Goal: Task Accomplishment & Management: Manage account settings

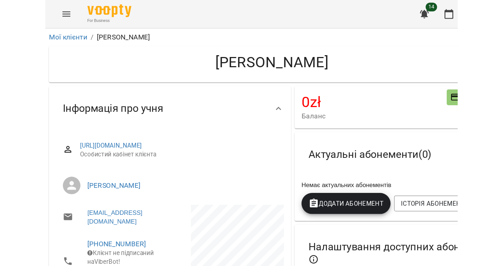
scroll to position [16, 0]
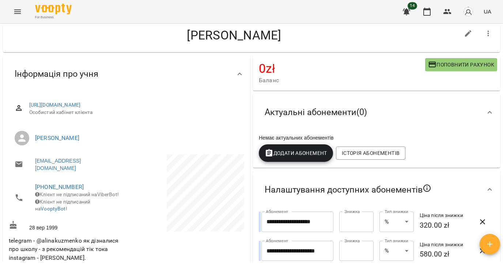
click at [17, 11] on icon "Menu" at bounding box center [17, 11] width 9 height 9
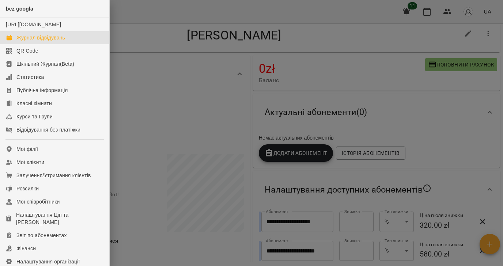
click at [38, 41] on div "Журнал відвідувань" at bounding box center [40, 37] width 49 height 7
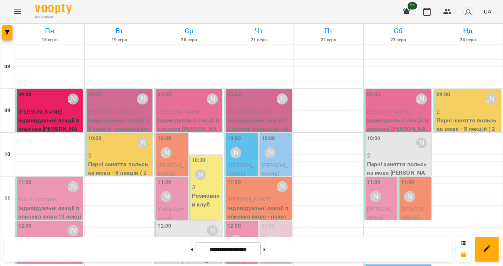
click at [41, 196] on span "Yuliia Lystopad" at bounding box center [37, 199] width 39 height 7
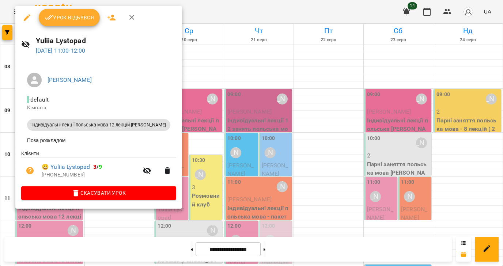
click at [72, 17] on span "Урок відбувся" at bounding box center [70, 17] width 50 height 9
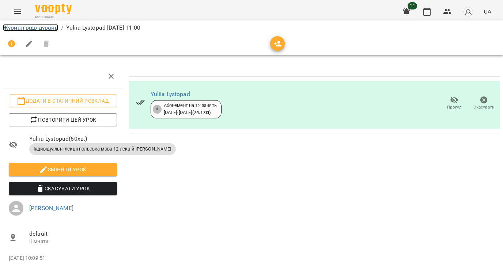
click at [18, 27] on link "Журнал відвідувань" at bounding box center [30, 27] width 55 height 7
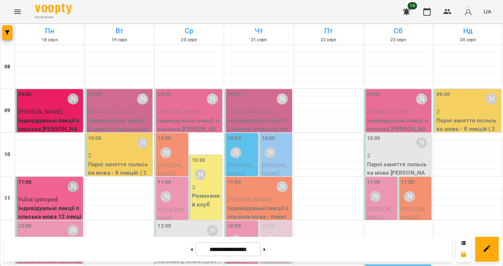
scroll to position [160, 0]
click at [48, 240] on span "[PERSON_NAME]" at bounding box center [40, 243] width 44 height 7
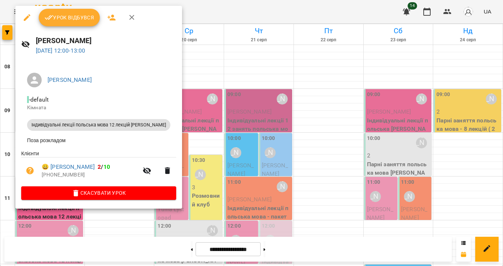
click at [70, 17] on span "Урок відбувся" at bounding box center [70, 17] width 50 height 9
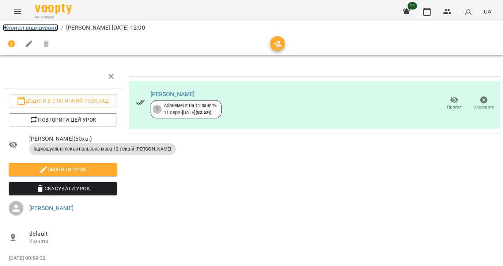
click at [15, 26] on link "Журнал відвідувань" at bounding box center [30, 27] width 55 height 7
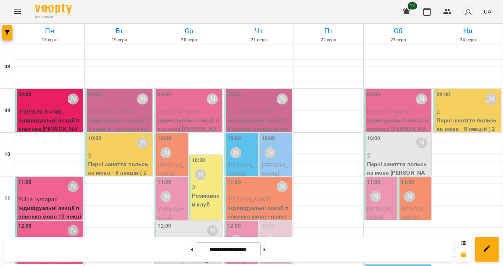
scroll to position [314, 0]
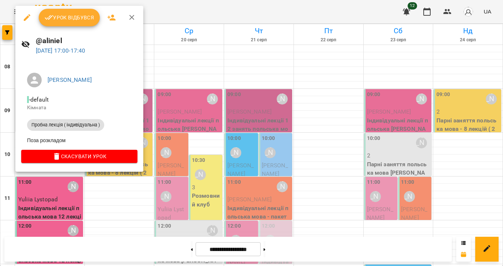
drag, startPoint x: 130, startPoint y: 16, endPoint x: 173, endPoint y: 18, distance: 43.2
click at [130, 16] on icon "button" at bounding box center [131, 17] width 5 height 5
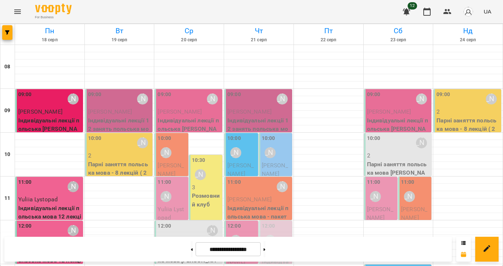
scroll to position [0, 0]
click at [16, 11] on icon "Menu" at bounding box center [17, 11] width 9 height 9
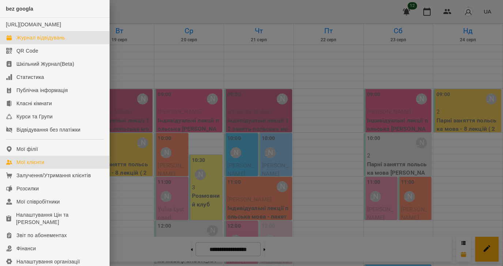
drag, startPoint x: 35, startPoint y: 166, endPoint x: 124, endPoint y: 242, distance: 117.2
click at [35, 166] on div "Мої клієнти" at bounding box center [30, 162] width 28 height 7
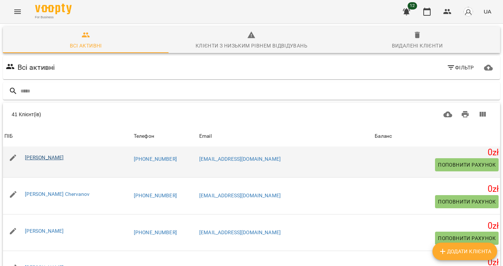
scroll to position [330, 0]
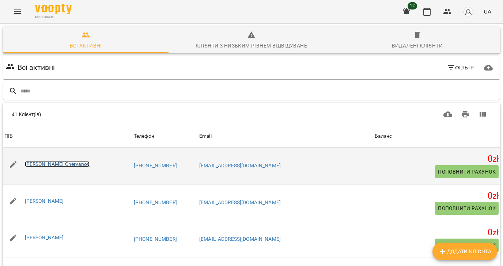
click at [60, 163] on link "[PERSON_NAME] Chervanov" at bounding box center [57, 164] width 65 height 6
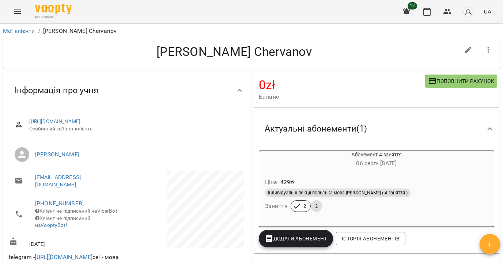
click at [412, 49] on icon "button" at bounding box center [468, 50] width 9 height 9
select select "**"
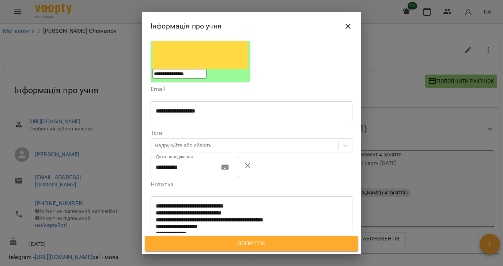
scroll to position [128, 0]
click at [349, 26] on icon "Close" at bounding box center [348, 26] width 5 height 5
